Goal: Information Seeking & Learning: Learn about a topic

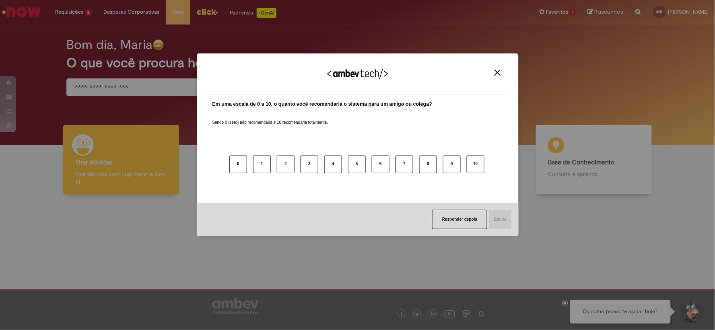
click at [498, 70] on img "Close" at bounding box center [498, 73] width 6 height 6
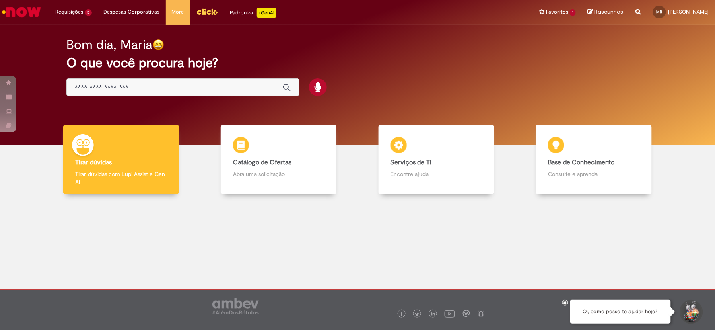
click at [155, 87] on input "Basta digitar aqui" at bounding box center [175, 87] width 200 height 9
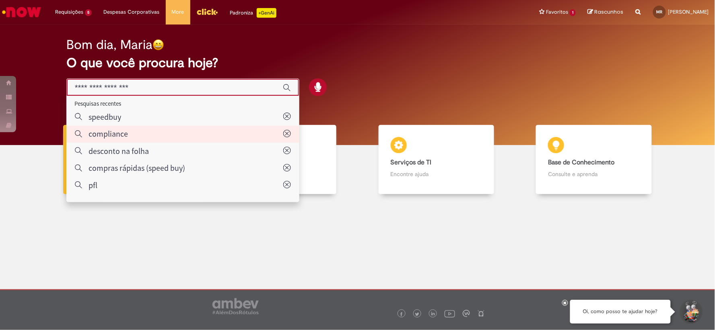
type input "**********"
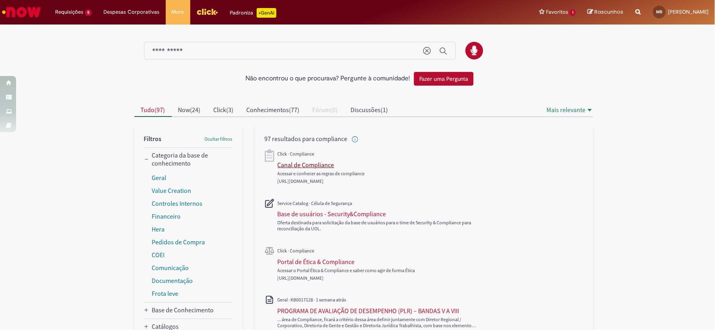
click at [305, 163] on div "Canal de Compliance" at bounding box center [306, 165] width 57 height 8
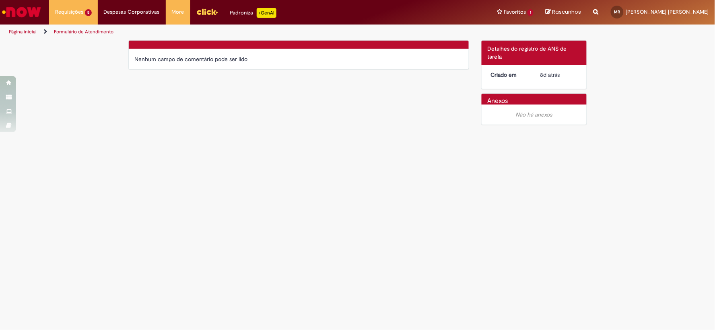
click at [22, 5] on img "Ir para a Homepage" at bounding box center [21, 12] width 41 height 16
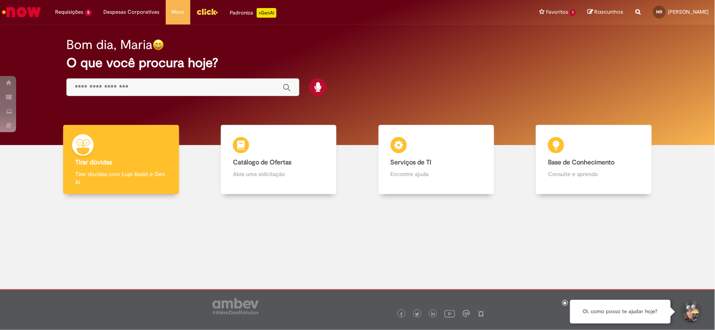
click at [200, 85] on input "Basta digitar aqui" at bounding box center [175, 87] width 200 height 9
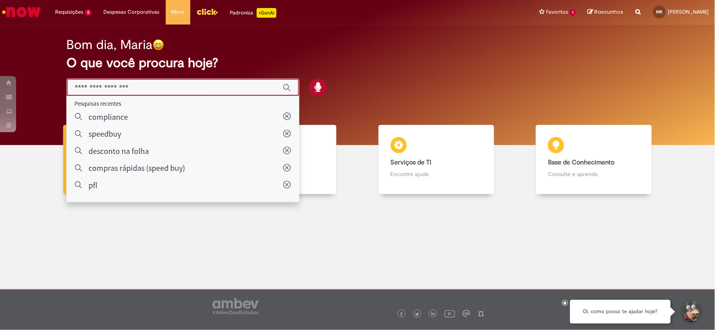
click at [198, 85] on input "Basta digitar aqui" at bounding box center [175, 87] width 200 height 9
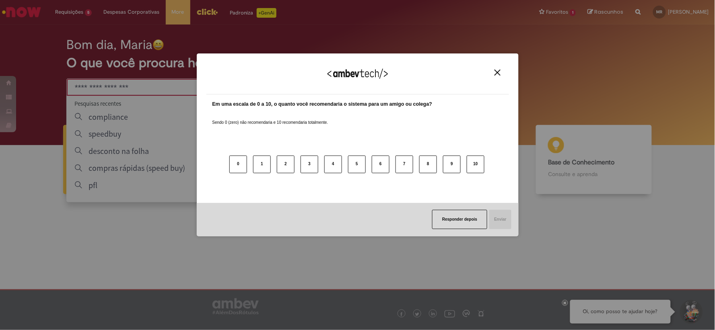
click at [130, 109] on div "Agradecemos seu feedback! Em uma escala de 0 a 10, o quanto você recomendaria o…" at bounding box center [357, 165] width 715 height 330
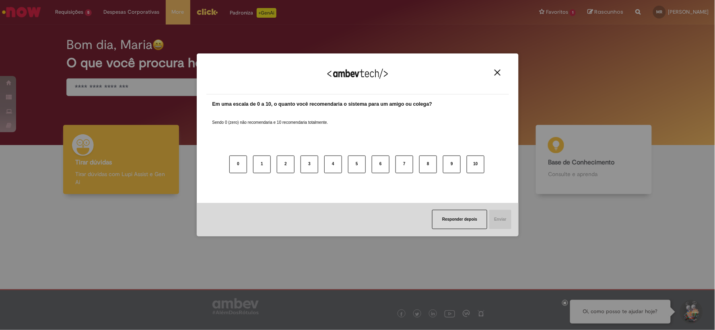
click at [497, 70] on img "Close" at bounding box center [498, 73] width 6 height 6
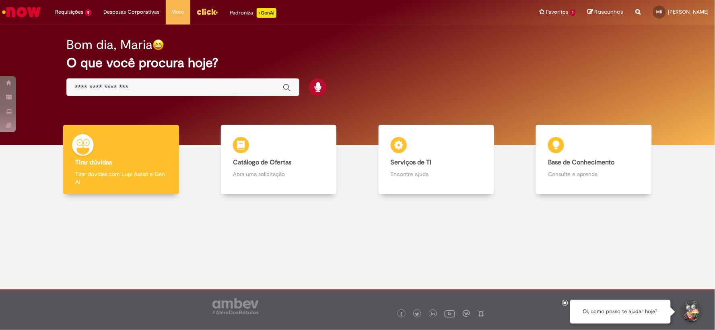
click at [180, 88] on input "Basta digitar aqui" at bounding box center [175, 87] width 200 height 9
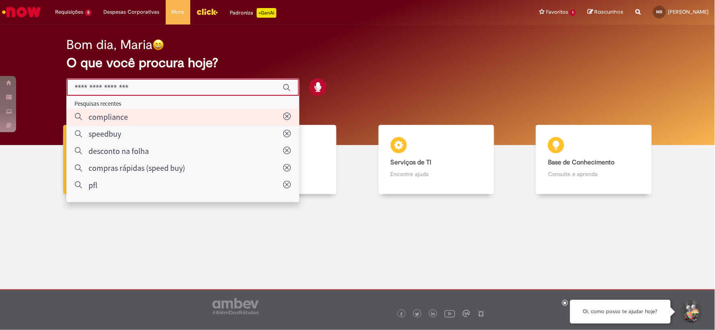
type input "**********"
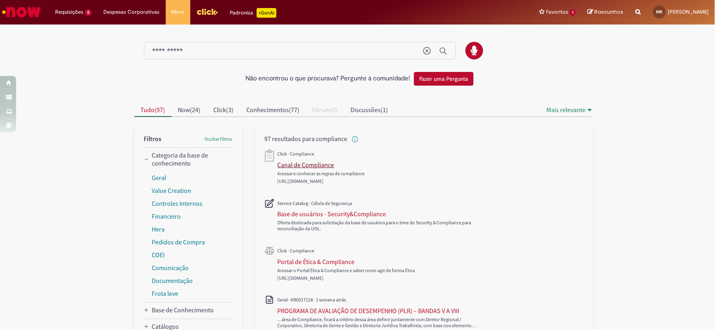
click at [296, 165] on div "Canal de Compliance" at bounding box center [306, 165] width 57 height 8
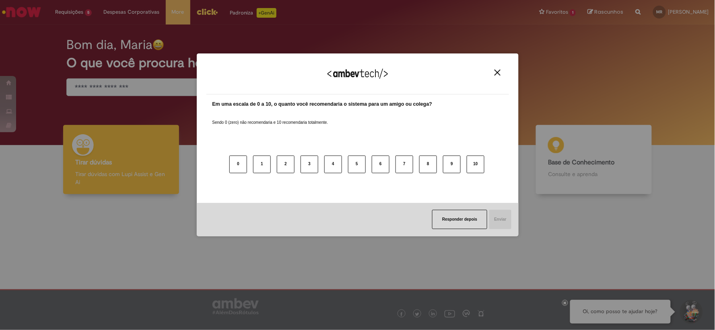
click at [496, 72] on img "Close" at bounding box center [498, 73] width 6 height 6
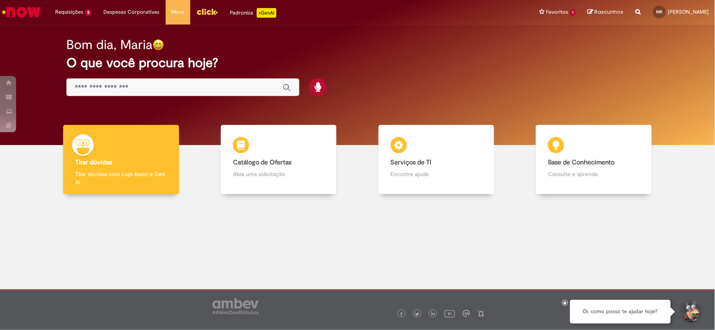
click at [179, 83] on div "Global" at bounding box center [182, 87] width 233 height 18
click at [144, 97] on div "Bom dia, Maria O que você procura hoje?" at bounding box center [357, 67] width 611 height 68
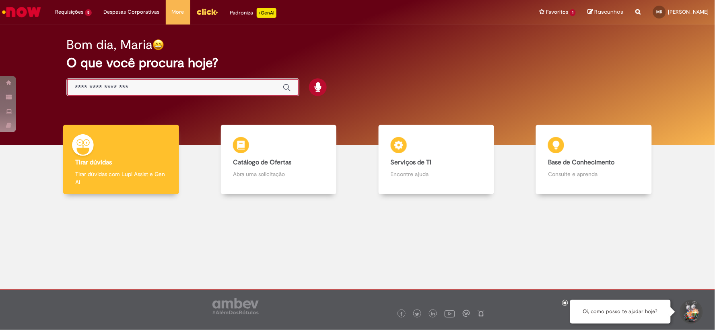
click at [145, 89] on input "Basta digitar aqui" at bounding box center [175, 87] width 200 height 9
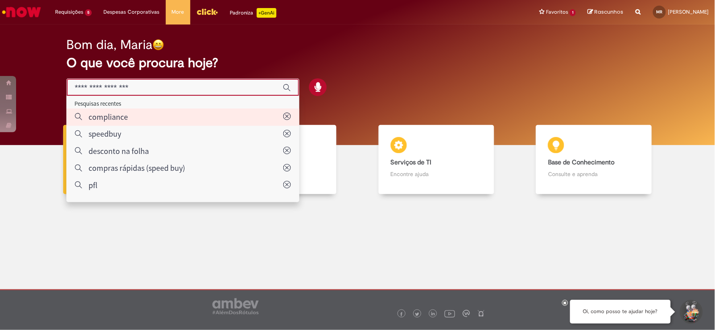
type input "**********"
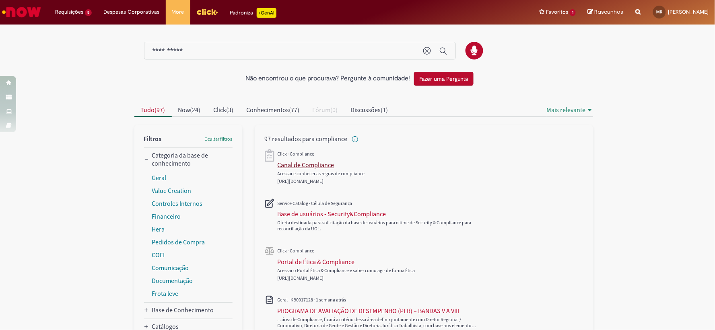
click at [299, 164] on div "Canal de Compliance" at bounding box center [306, 165] width 57 height 8
